Goal: Task Accomplishment & Management: Use online tool/utility

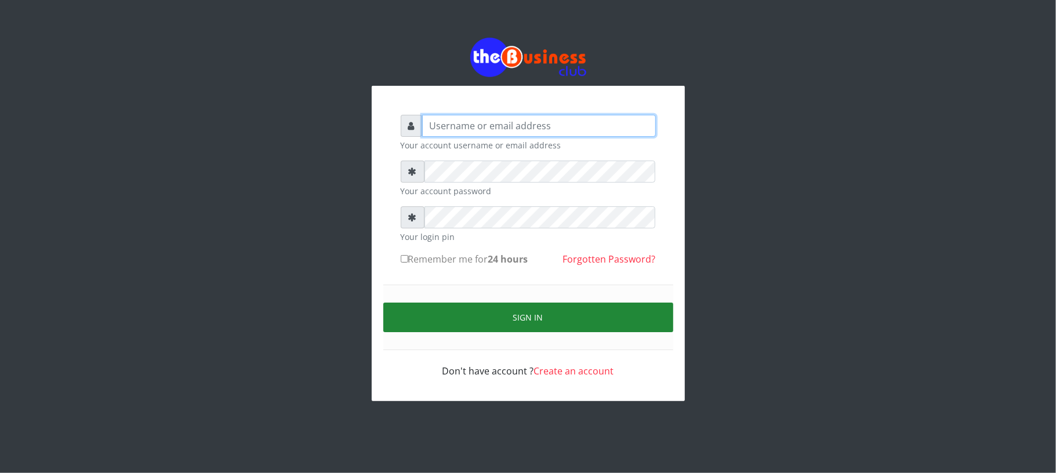
type input "Mavincio"
click at [535, 316] on button "Sign in" at bounding box center [528, 318] width 290 height 30
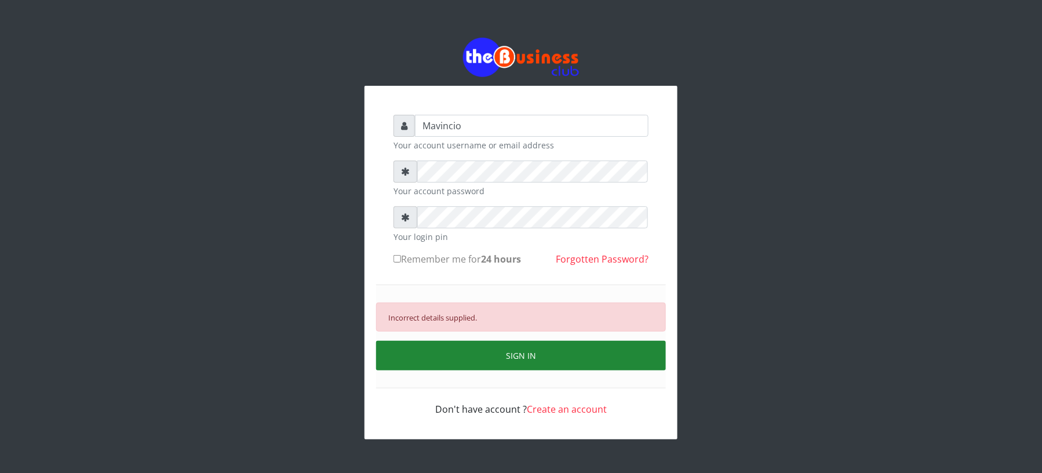
click at [532, 351] on button "SIGN IN" at bounding box center [521, 356] width 290 height 30
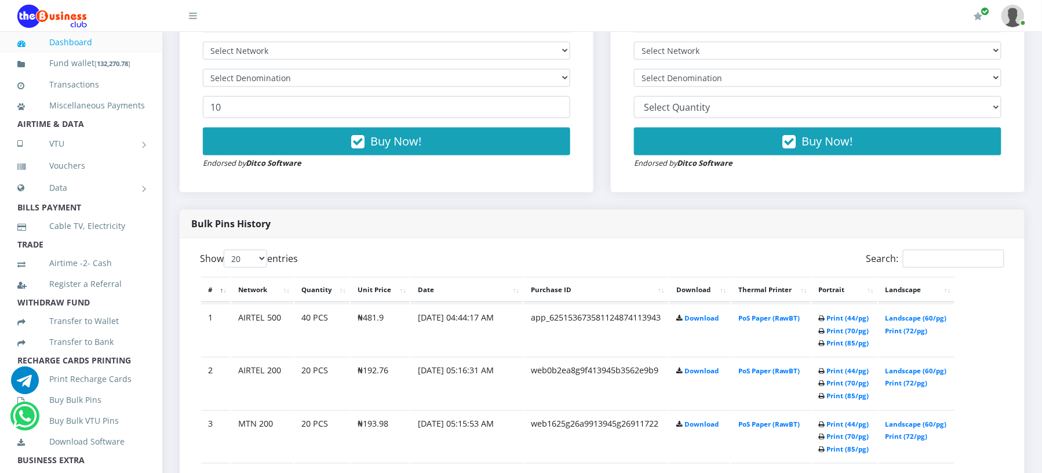
scroll to position [515, 0]
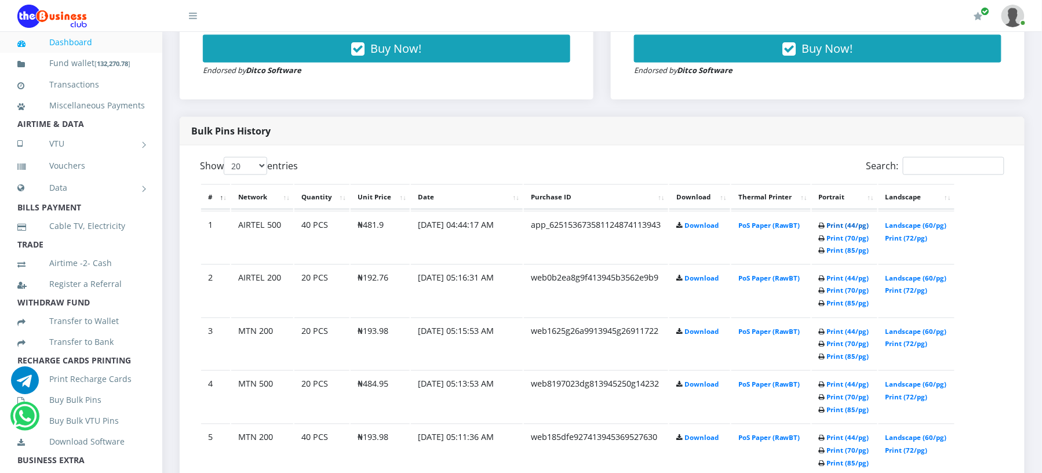
click at [837, 223] on link "Print (44/pg)" at bounding box center [848, 225] width 42 height 9
click at [831, 226] on link "Print (44/pg)" at bounding box center [848, 225] width 42 height 9
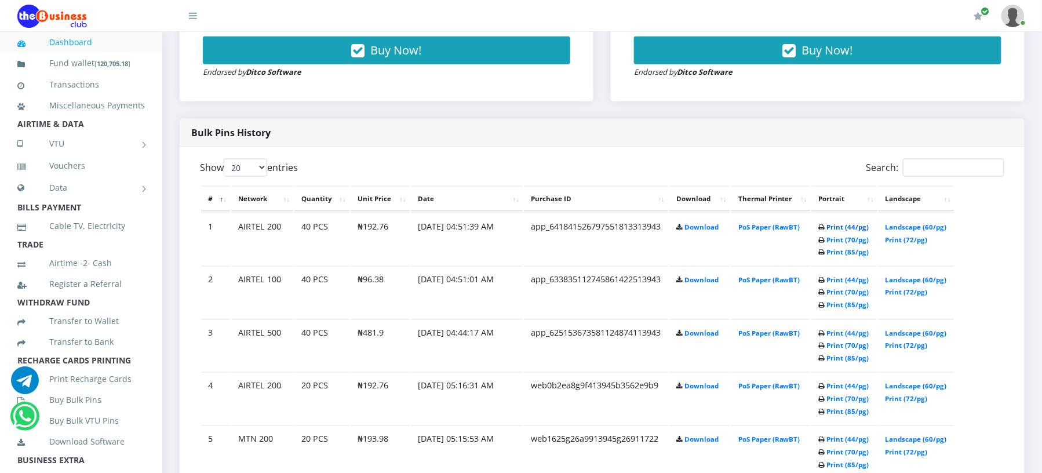
click at [838, 226] on link "Print (44/pg)" at bounding box center [848, 227] width 42 height 9
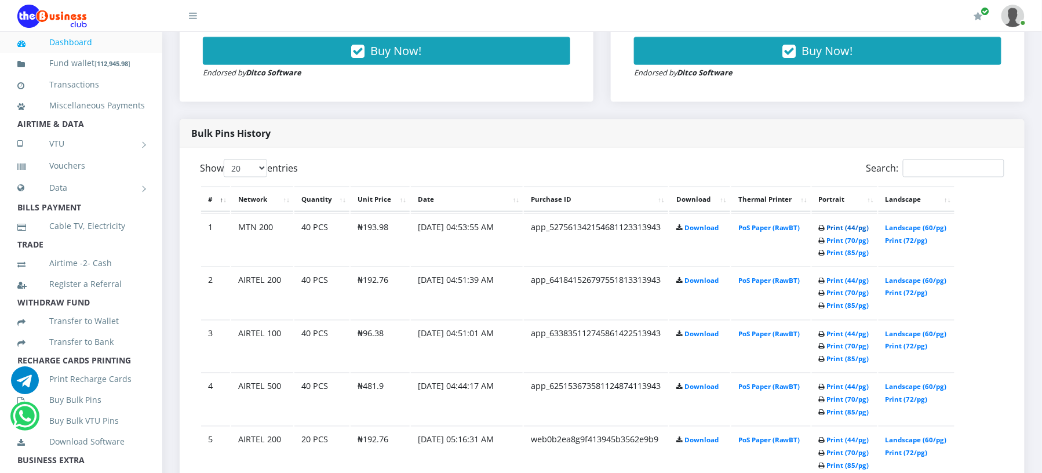
click at [843, 228] on link "Print (44/pg)" at bounding box center [848, 227] width 42 height 9
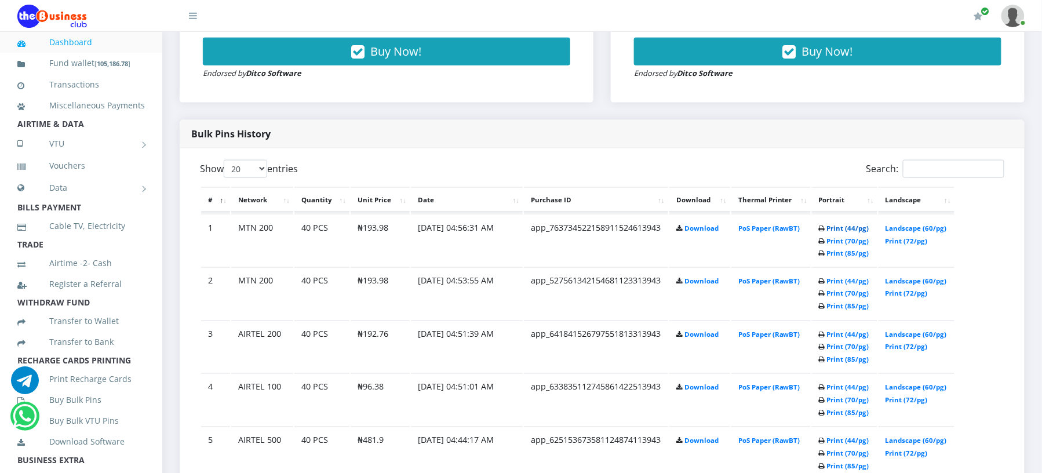
click at [837, 226] on link "Print (44/pg)" at bounding box center [848, 228] width 42 height 9
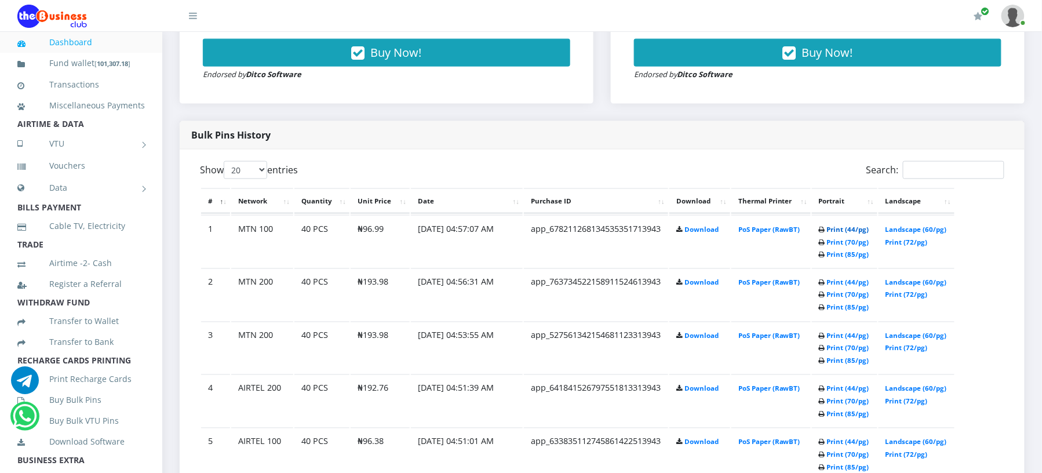
click at [831, 227] on link "Print (44/pg)" at bounding box center [848, 229] width 42 height 9
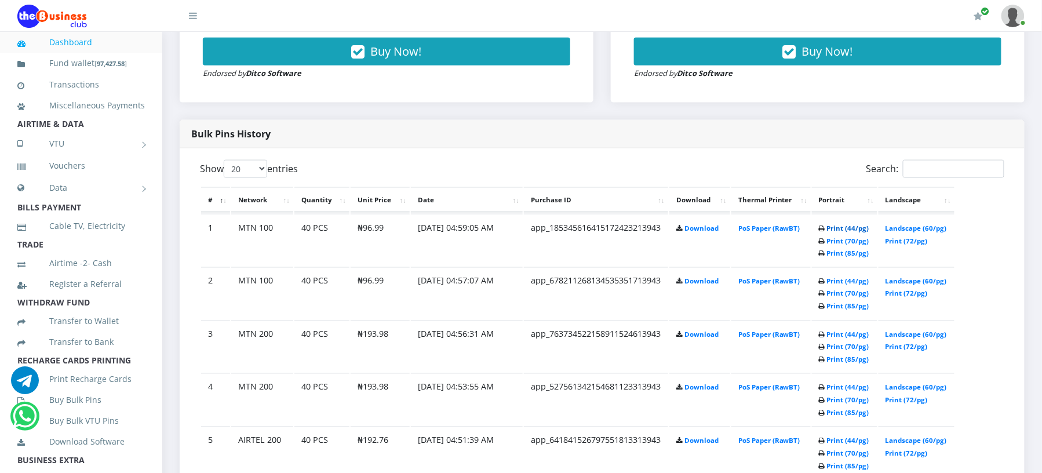
click at [829, 227] on link "Print (44/pg)" at bounding box center [848, 228] width 42 height 9
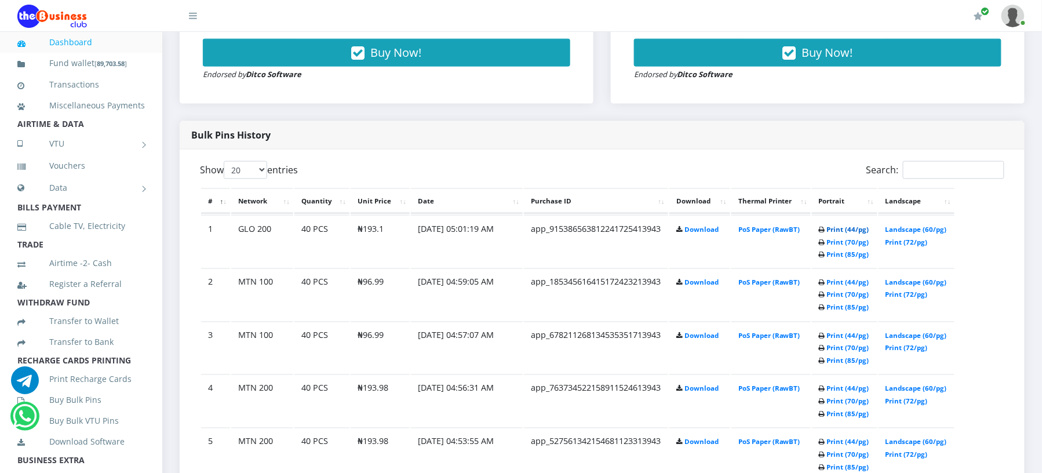
click at [833, 227] on link "Print (44/pg)" at bounding box center [848, 229] width 42 height 9
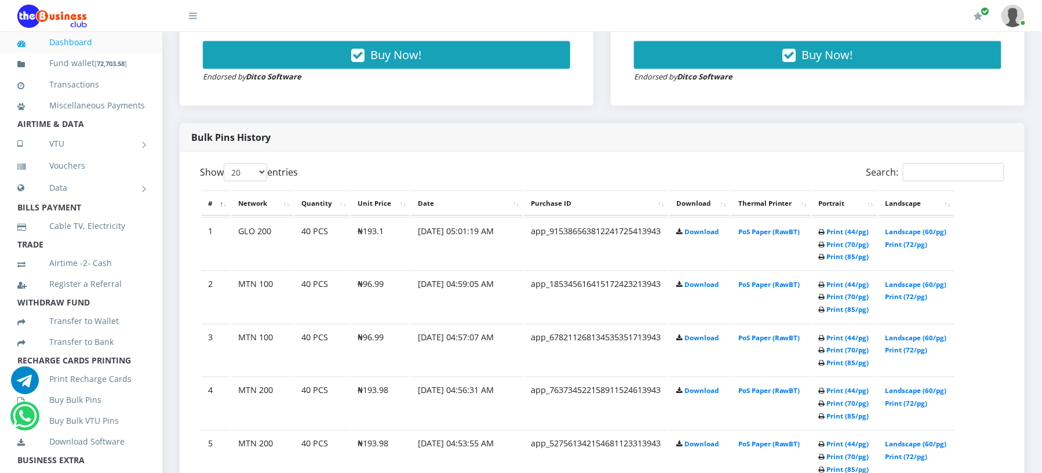
click at [341, 323] on td "40 PCS" at bounding box center [322, 297] width 55 height 52
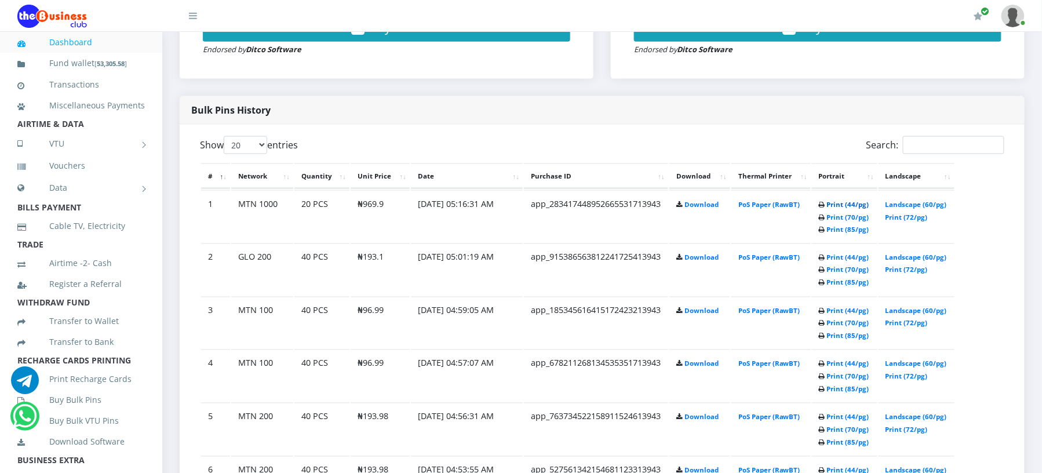
click at [829, 202] on link "Print (44/pg)" at bounding box center [848, 204] width 42 height 9
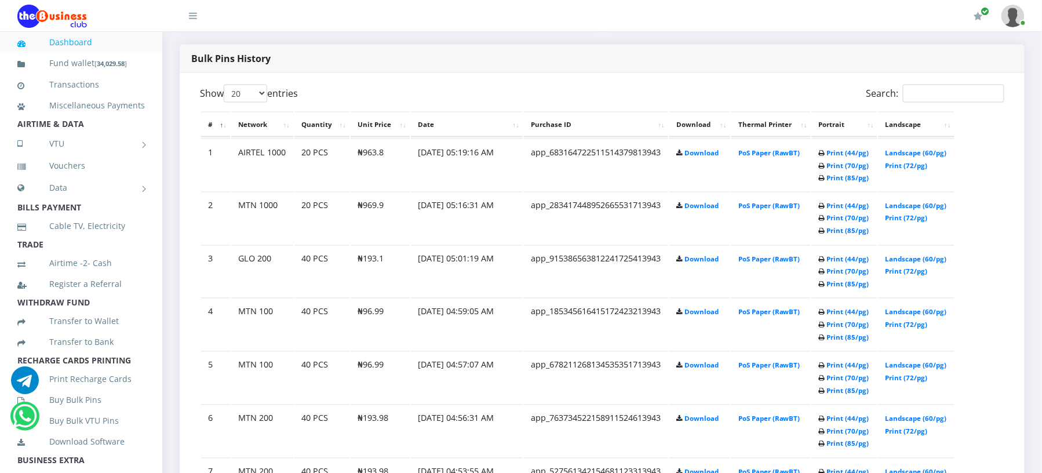
scroll to position [536, 0]
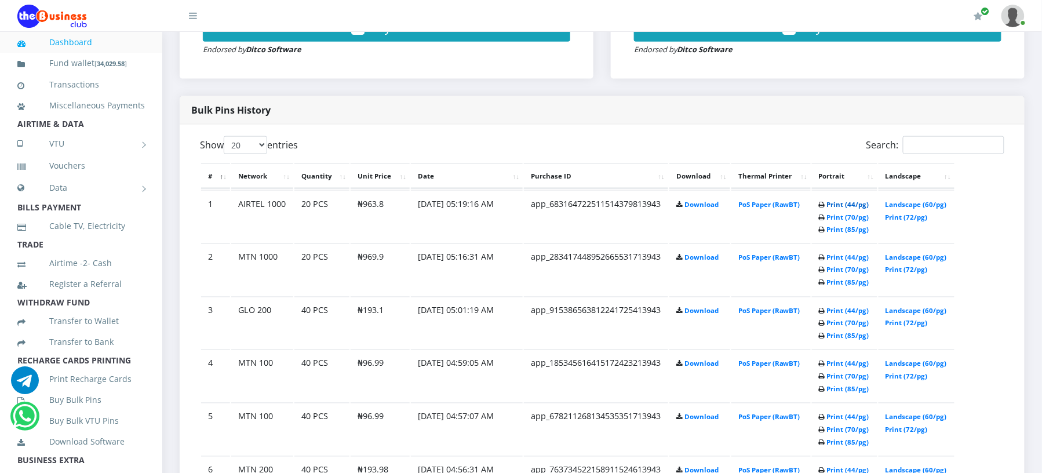
click at [837, 201] on link "Print (44/pg)" at bounding box center [848, 204] width 42 height 9
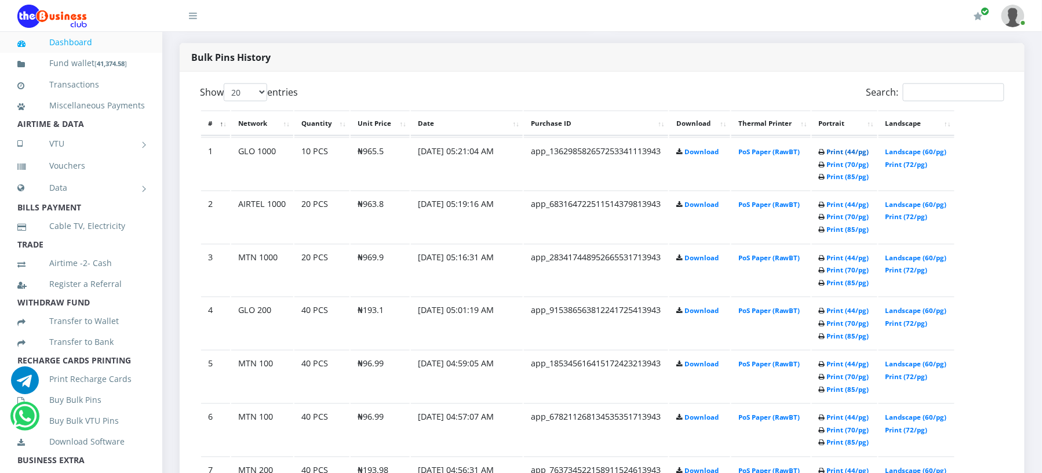
scroll to position [536, 0]
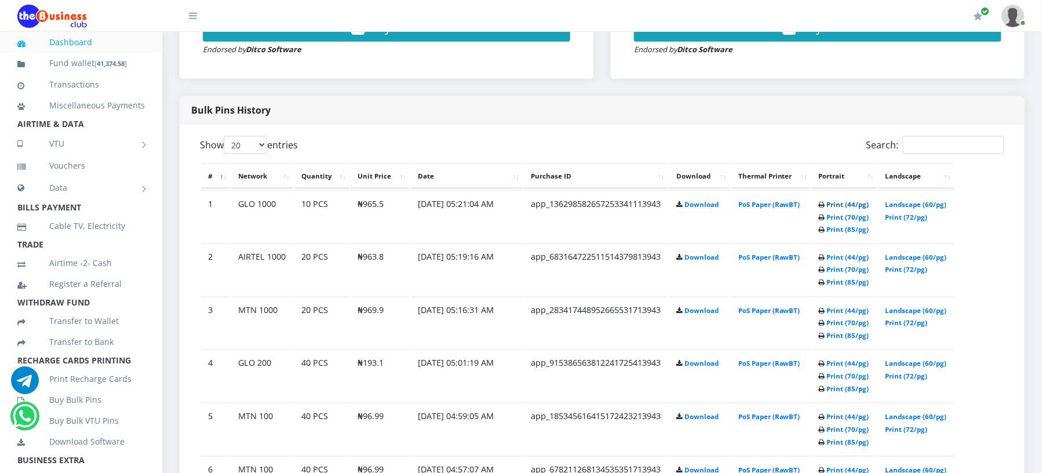
click at [835, 201] on link "Print (44/pg)" at bounding box center [848, 204] width 42 height 9
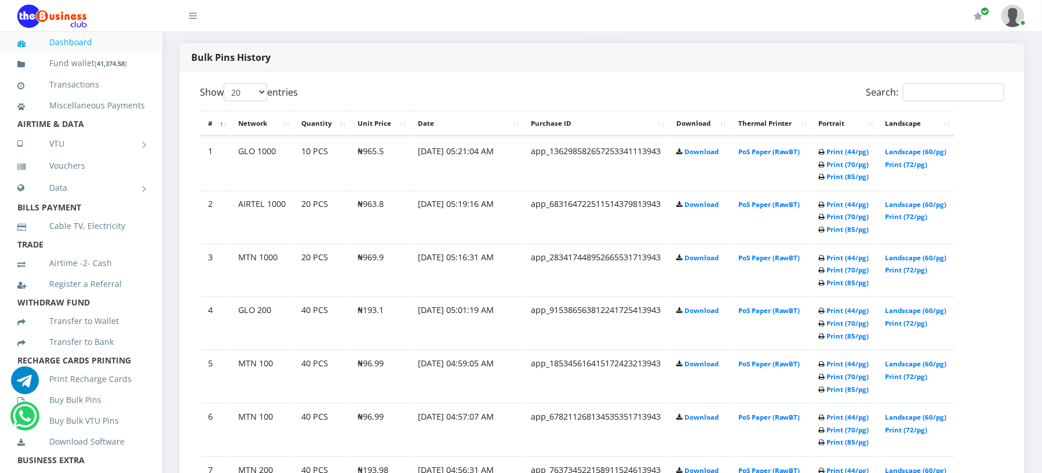
scroll to position [536, 0]
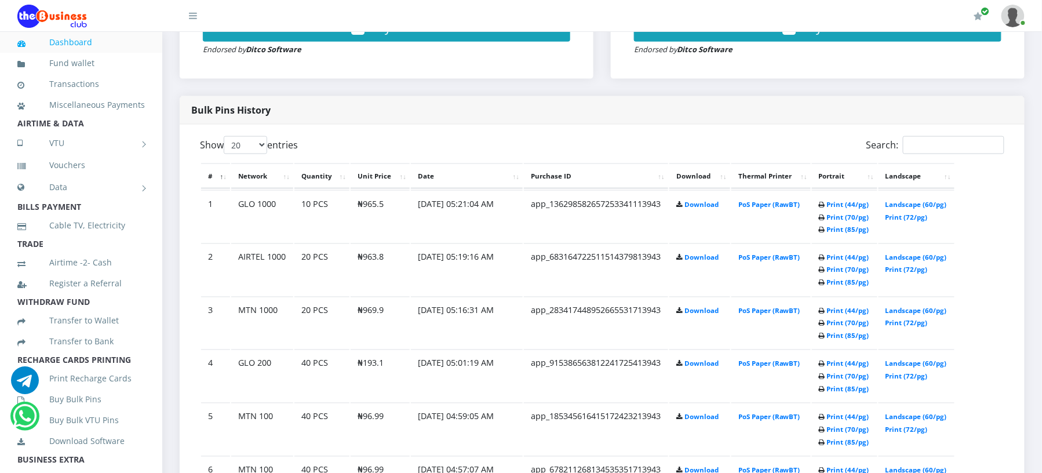
click at [760, 296] on td "PoS Paper (RawBT)" at bounding box center [771, 270] width 79 height 52
click at [622, 242] on td "app_283417448952665531713943" at bounding box center [596, 216] width 144 height 52
click at [847, 202] on link "Print (44/pg)" at bounding box center [848, 204] width 42 height 9
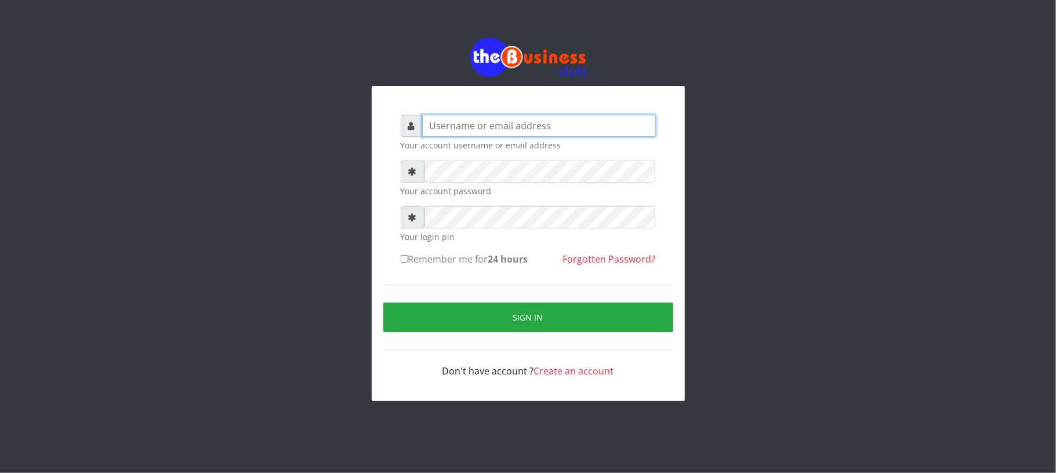
type input "Mavincio"
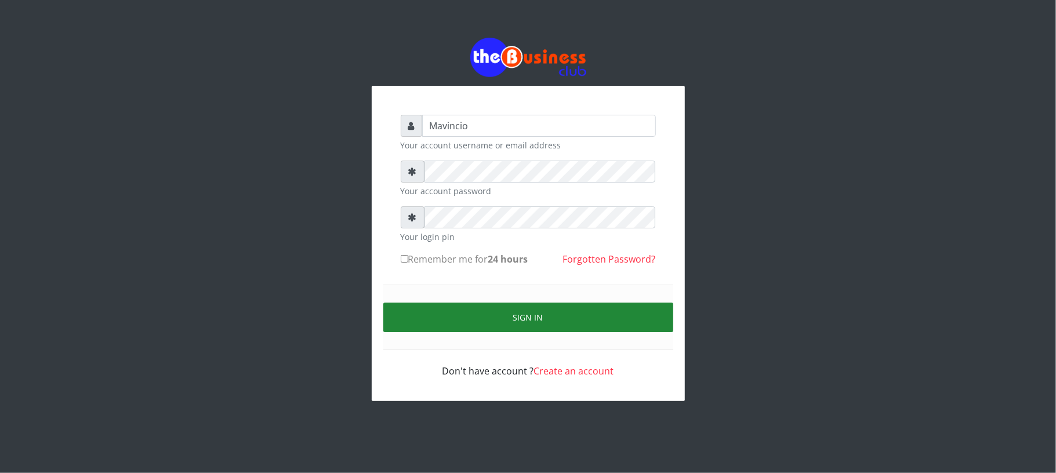
click at [522, 316] on button "Sign in" at bounding box center [528, 318] width 290 height 30
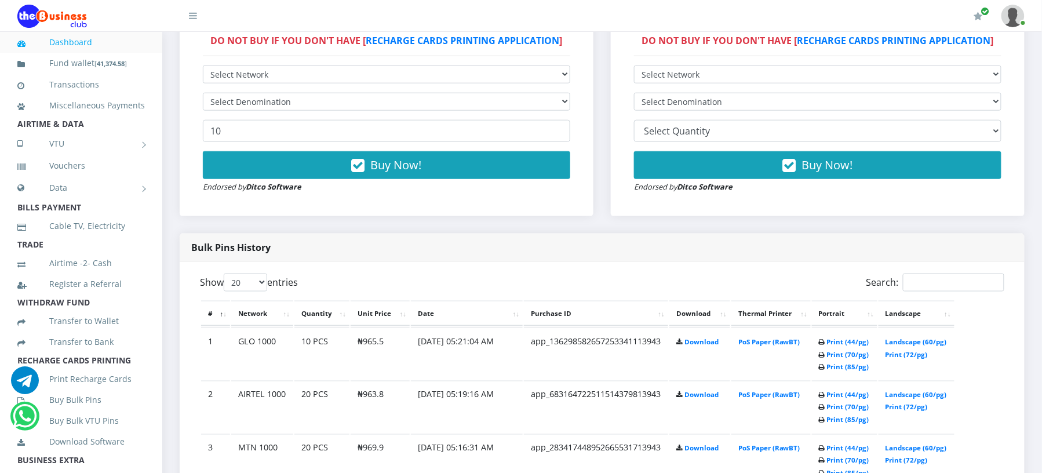
scroll to position [402, 0]
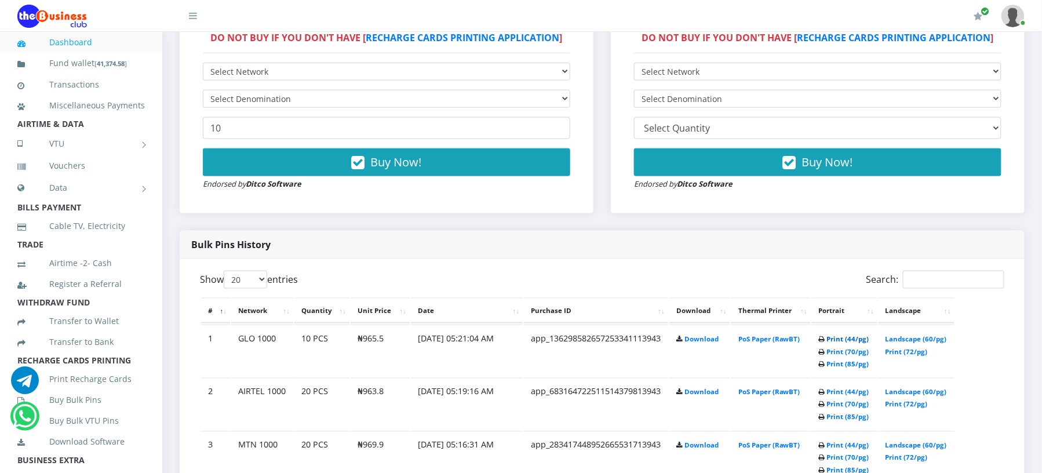
click at [841, 335] on link "Print (44/pg)" at bounding box center [848, 339] width 42 height 9
